Goal: Task Accomplishment & Management: Manage account settings

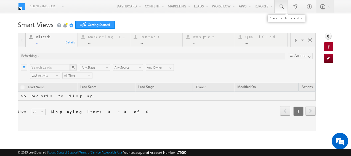
click at [280, 7] on span at bounding box center [282, 7] width 6 height 6
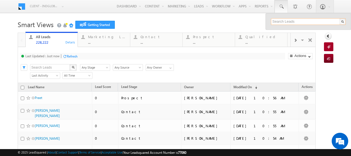
click at [277, 22] on input "text" at bounding box center [308, 21] width 75 height 7
paste input "50 916 9245"
click at [274, 22] on input "50 916 9245" at bounding box center [308, 21] width 75 height 7
click at [280, 20] on input "50916 9245" at bounding box center [308, 21] width 75 height 7
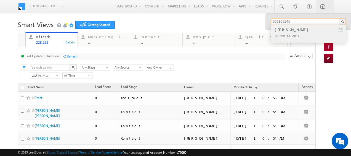
type input "509169245"
click at [279, 32] on div "[PERSON_NAME]" at bounding box center [311, 29] width 74 height 6
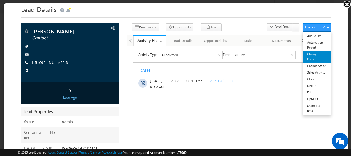
click at [310, 56] on link "Change Owner" at bounding box center [317, 57] width 28 height 12
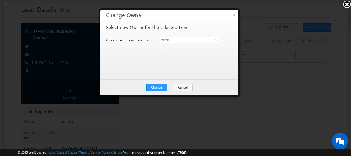
click at [172, 41] on input "Admin" at bounding box center [189, 39] width 60 height 7
click at [216, 39] on span at bounding box center [216, 39] width 4 height 4
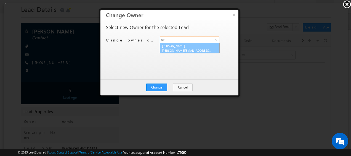
click at [186, 47] on link "[PERSON_NAME] [PERSON_NAME][EMAIL_ADDRESS][PERSON_NAME][DOMAIN_NAME]" at bounding box center [189, 48] width 60 height 10
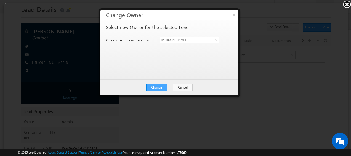
type input "[PERSON_NAME]"
click at [157, 89] on button "Change" at bounding box center [156, 87] width 21 height 8
